Goal: Navigation & Orientation: Find specific page/section

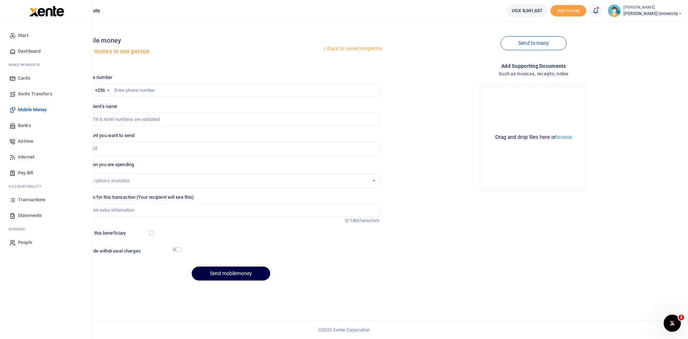
click at [30, 50] on span "Dashboard" at bounding box center [29, 51] width 23 height 7
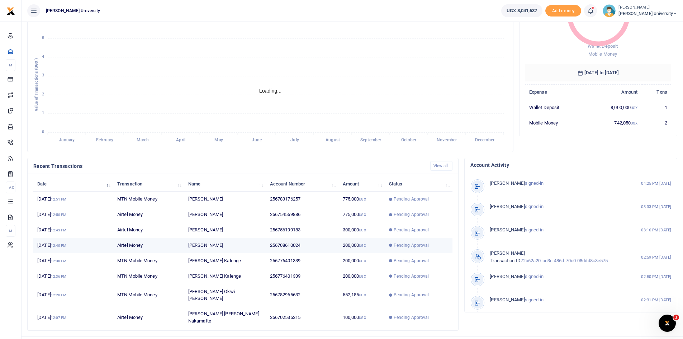
scroll to position [90, 0]
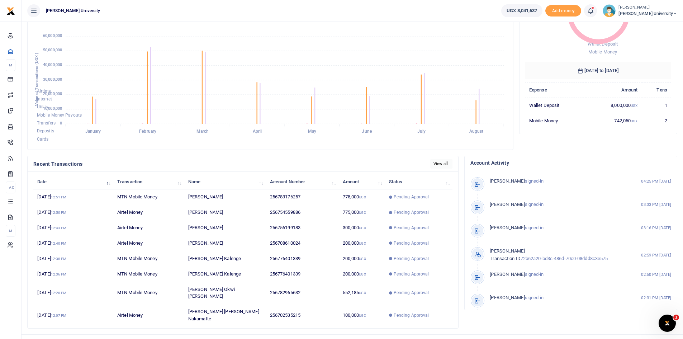
click at [440, 164] on link "View all" at bounding box center [441, 164] width 23 height 10
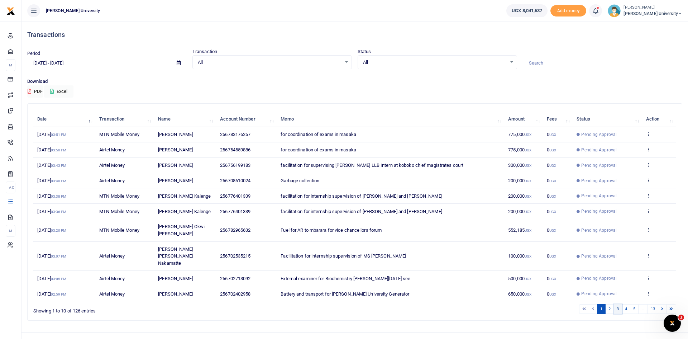
click at [614, 304] on link "3" at bounding box center [618, 309] width 9 height 10
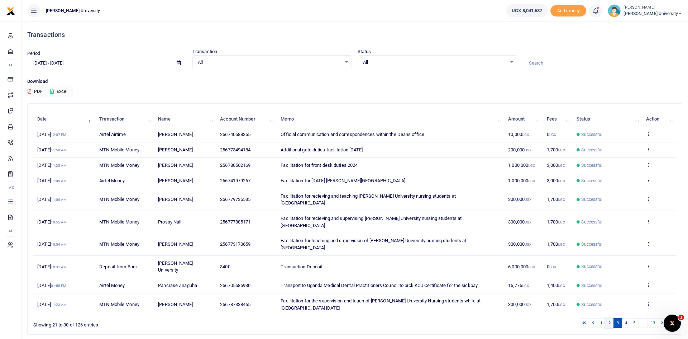
click at [610, 318] on link "2" at bounding box center [610, 323] width 9 height 10
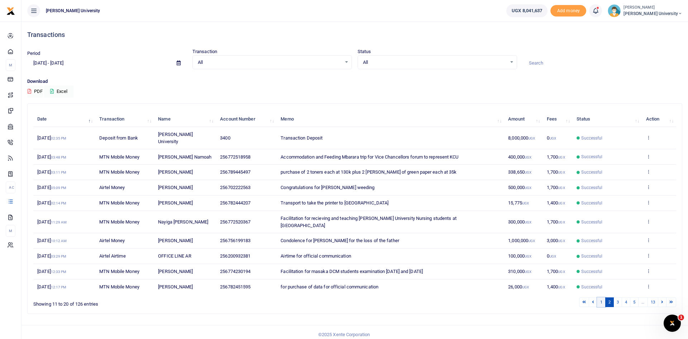
click at [601, 297] on link "1" at bounding box center [601, 302] width 9 height 10
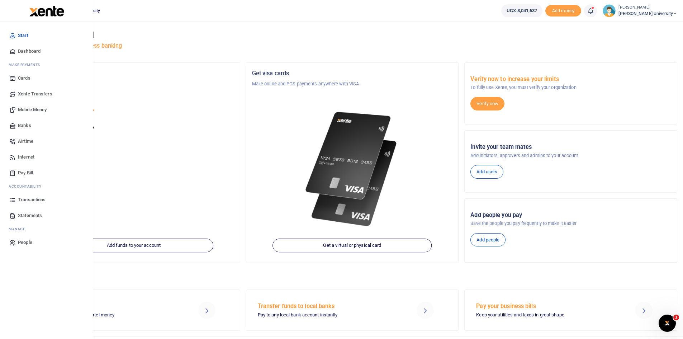
click at [29, 106] on span "Mobile Money" at bounding box center [32, 109] width 29 height 7
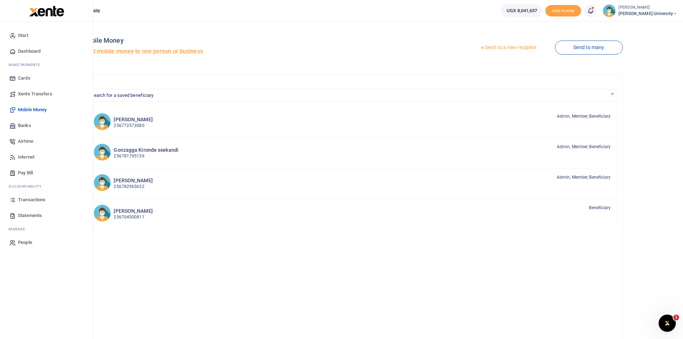
click at [25, 51] on span "Dashboard" at bounding box center [29, 51] width 23 height 7
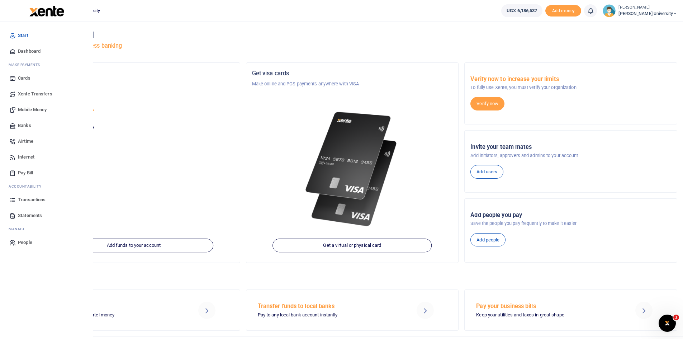
click at [32, 53] on span "Dashboard" at bounding box center [29, 51] width 23 height 7
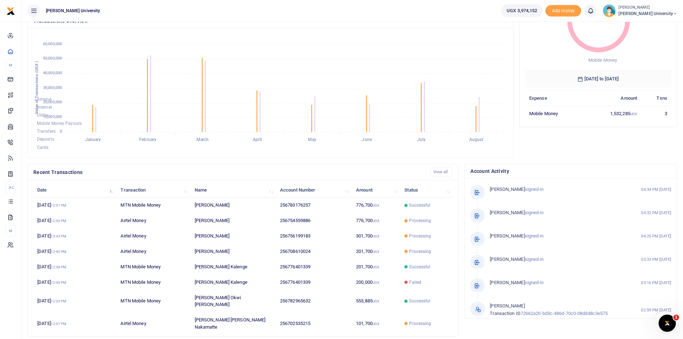
scroll to position [90, 0]
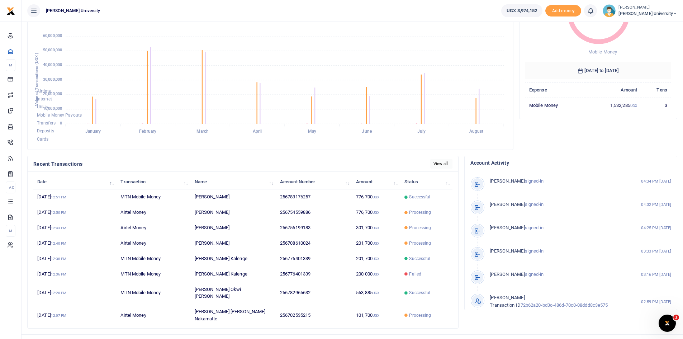
click at [437, 163] on link "View all" at bounding box center [441, 164] width 23 height 10
